Goal: Task Accomplishment & Management: Manage account settings

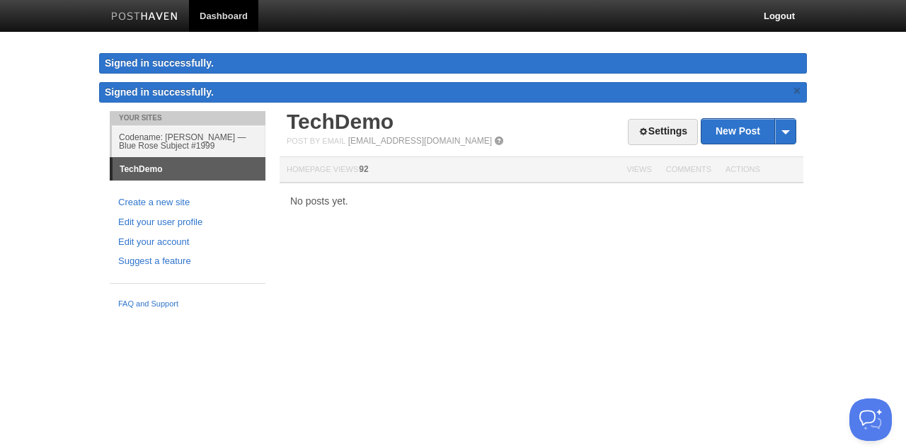
click at [798, 93] on link "×" at bounding box center [797, 91] width 13 height 18
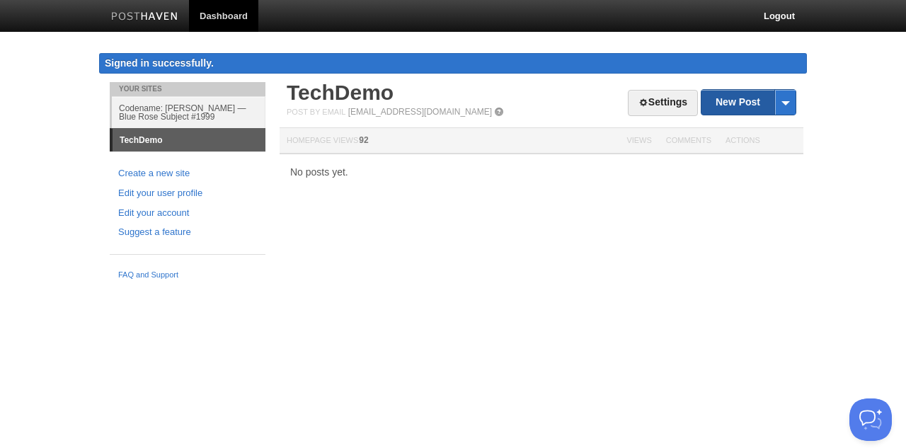
click at [715, 104] on link "New Post" at bounding box center [748, 102] width 94 height 25
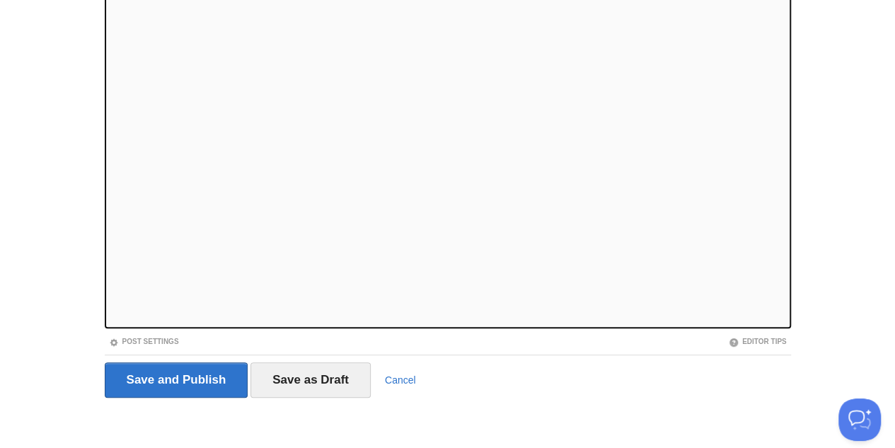
scroll to position [177, 0]
click at [740, 342] on link "Editor Tips" at bounding box center [758, 342] width 58 height 8
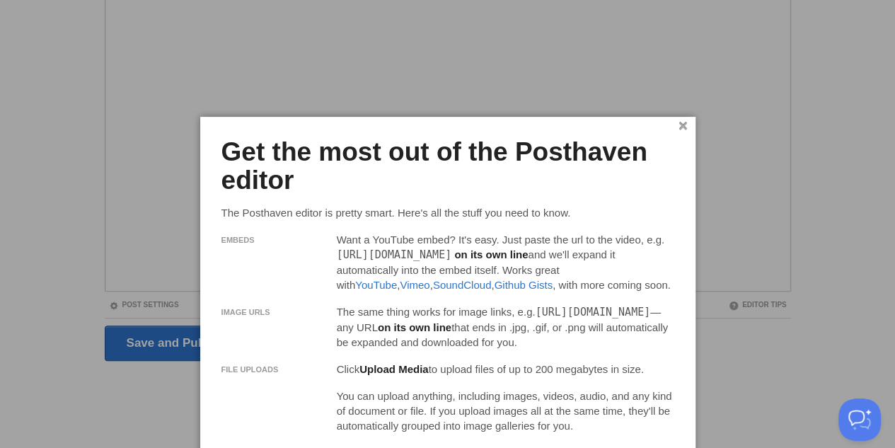
scroll to position [230, 0]
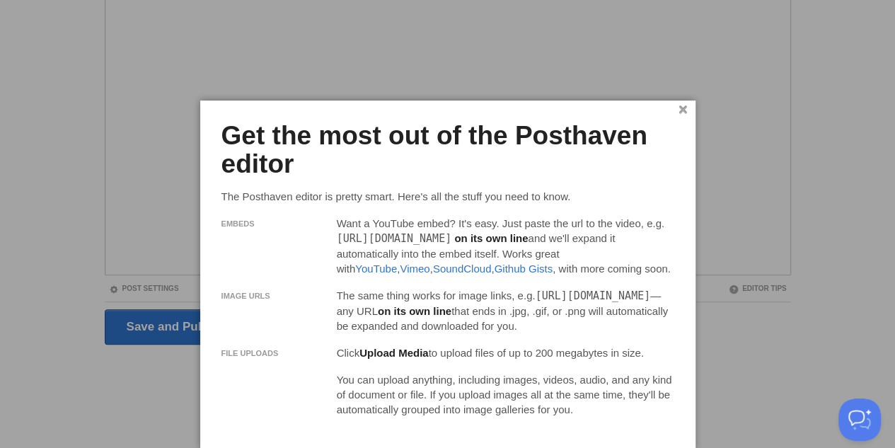
click at [685, 108] on link "×" at bounding box center [683, 110] width 9 height 8
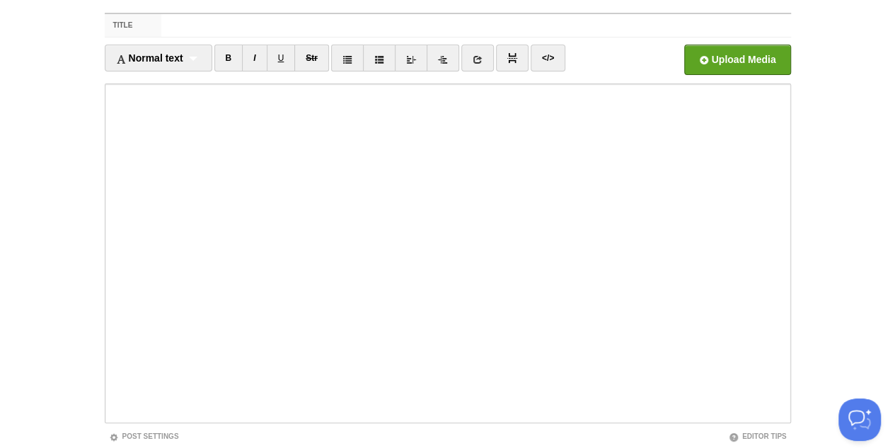
scroll to position [177, 0]
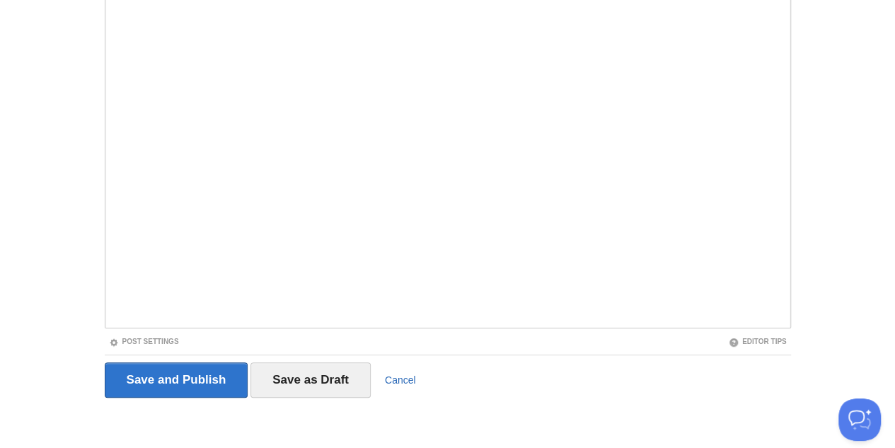
click at [401, 378] on link "Cancel" at bounding box center [400, 379] width 31 height 11
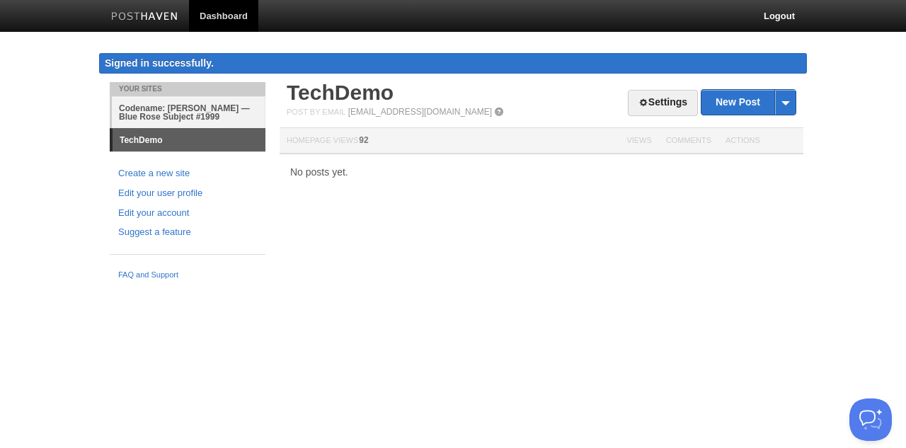
click at [212, 102] on link "Codename: [PERSON_NAME] — Blue Rose Subject #1999" at bounding box center [189, 112] width 154 height 32
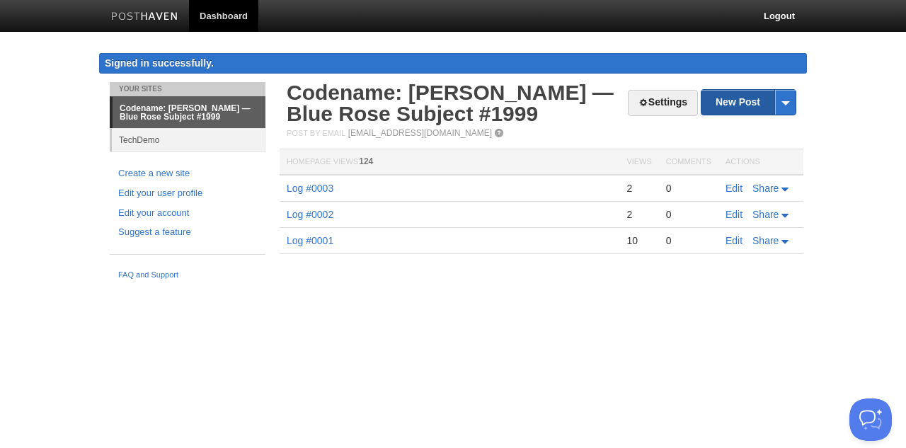
click at [735, 107] on link "New Post" at bounding box center [748, 102] width 94 height 25
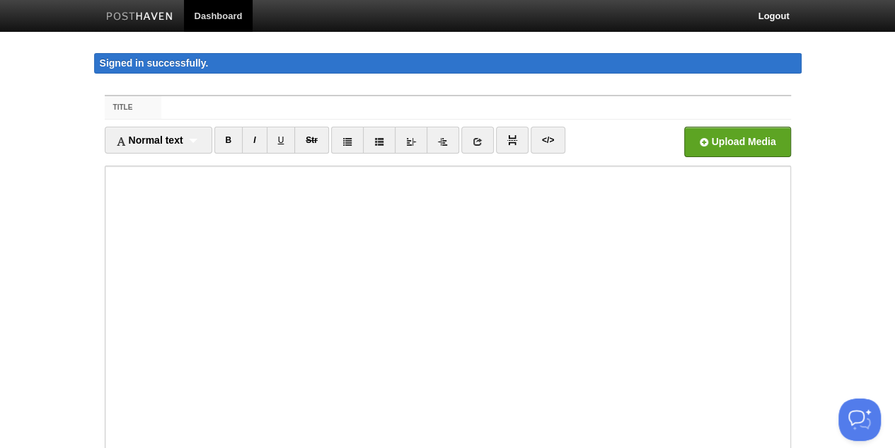
scroll to position [177, 0]
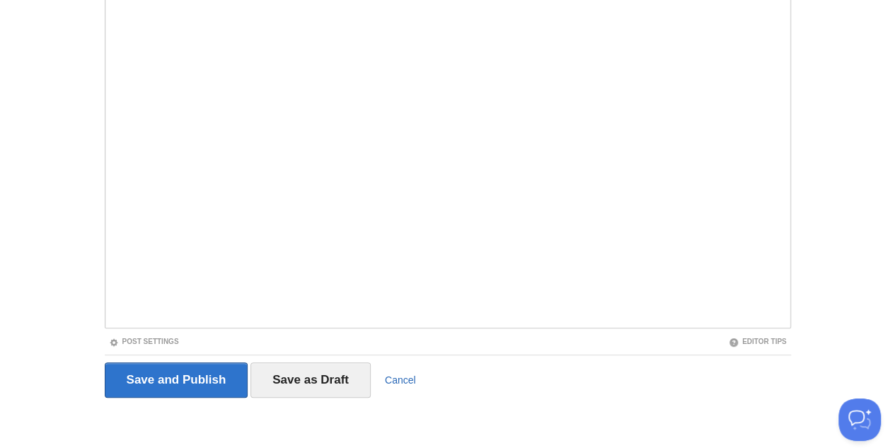
click at [394, 379] on link "Cancel" at bounding box center [400, 379] width 31 height 11
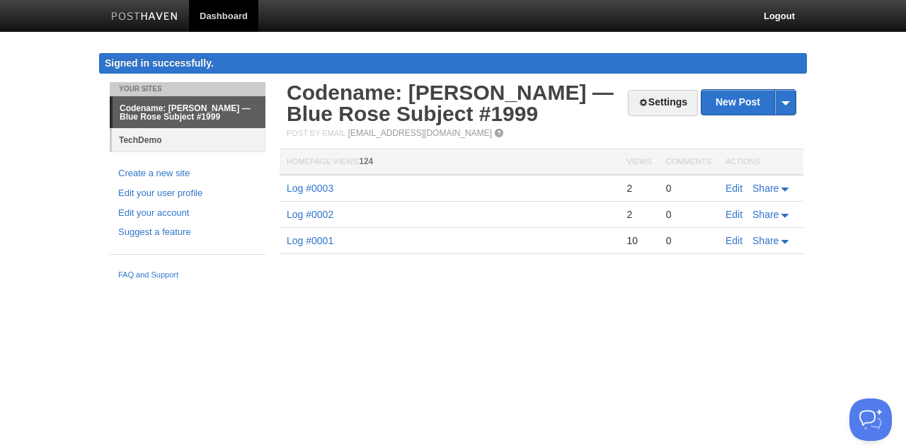
click at [215, 135] on link "TechDemo" at bounding box center [189, 139] width 154 height 23
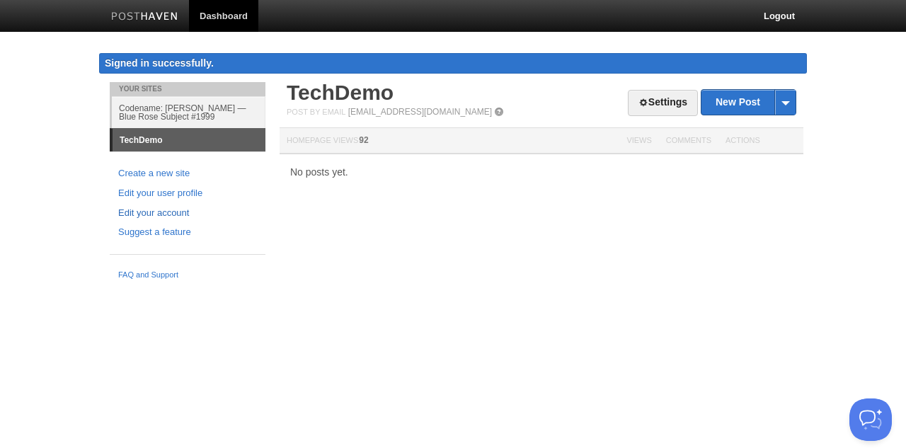
click at [171, 211] on link "Edit your account" at bounding box center [187, 213] width 139 height 15
